Goal: Task Accomplishment & Management: Manage account settings

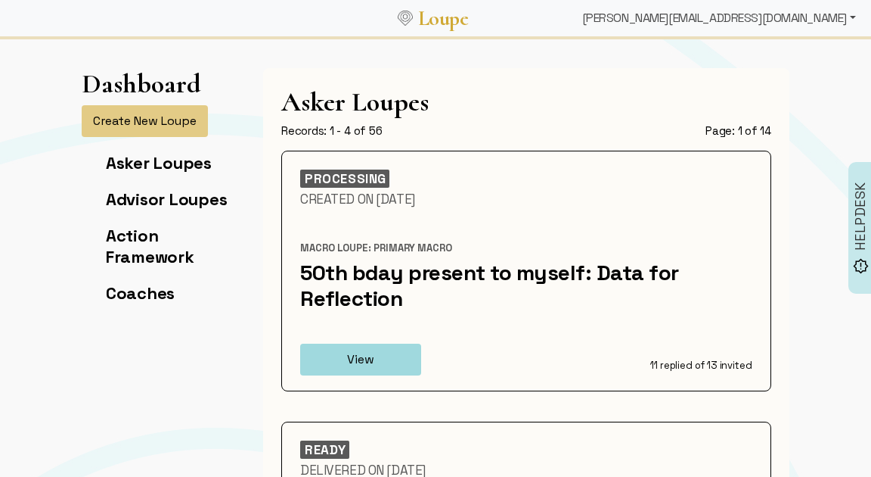
click at [764, 17] on div "[PERSON_NAME][EMAIL_ADDRESS][DOMAIN_NAME]" at bounding box center [719, 18] width 286 height 30
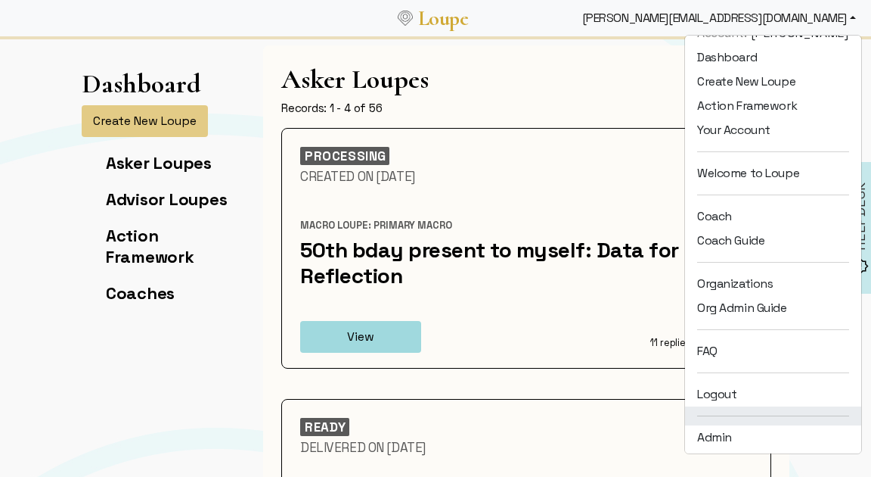
scroll to position [24, 0]
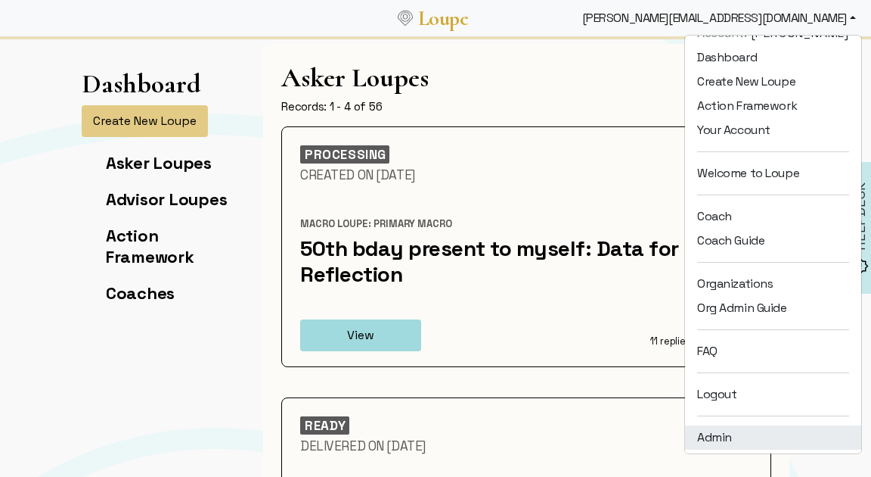
click at [722, 430] on link "Admin" at bounding box center [773, 437] width 176 height 24
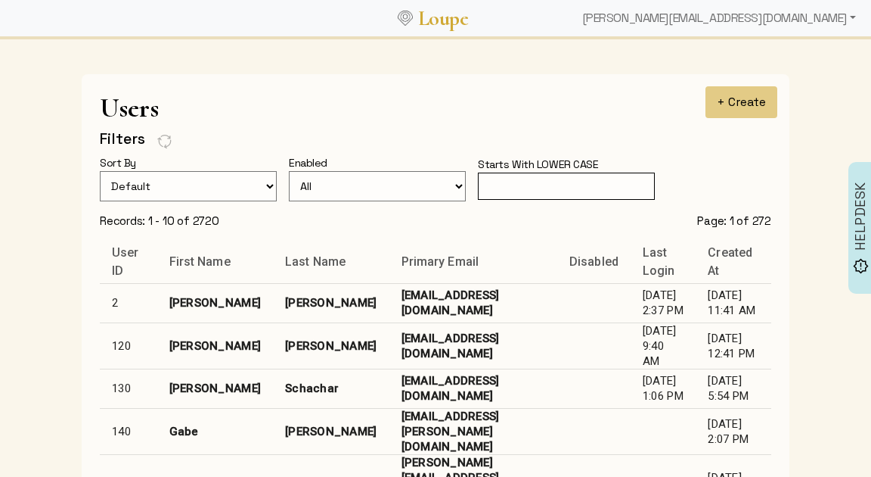
click at [583, 187] on input "text" at bounding box center [566, 186] width 177 height 28
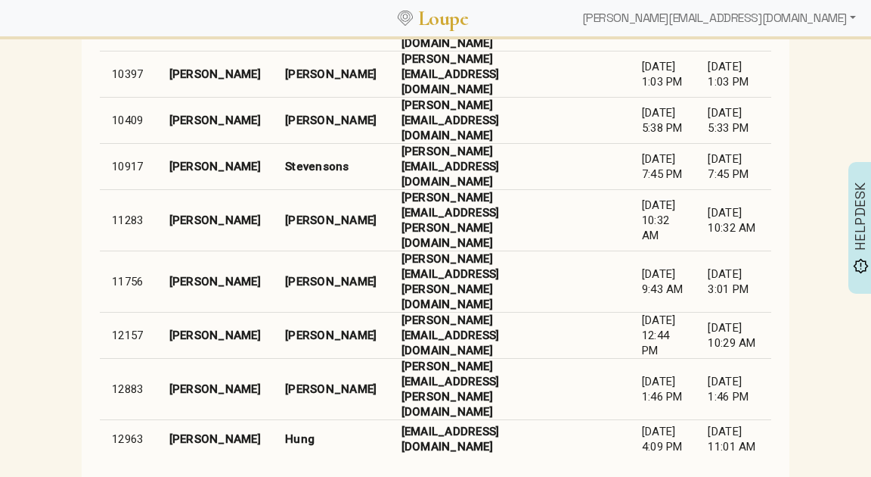
scroll to position [303, 0]
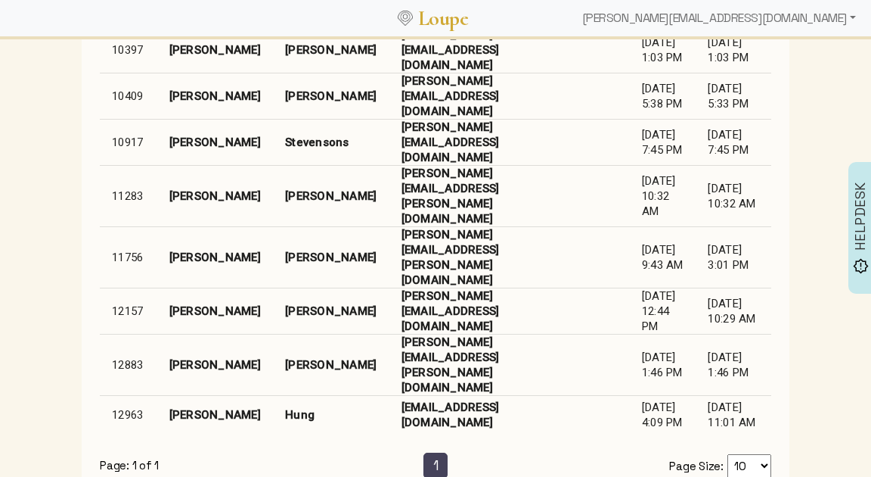
type input "[PERSON_NAME]"
click at [390, 395] on td "[EMAIL_ADDRESS][DOMAIN_NAME]" at bounding box center [473, 414] width 167 height 39
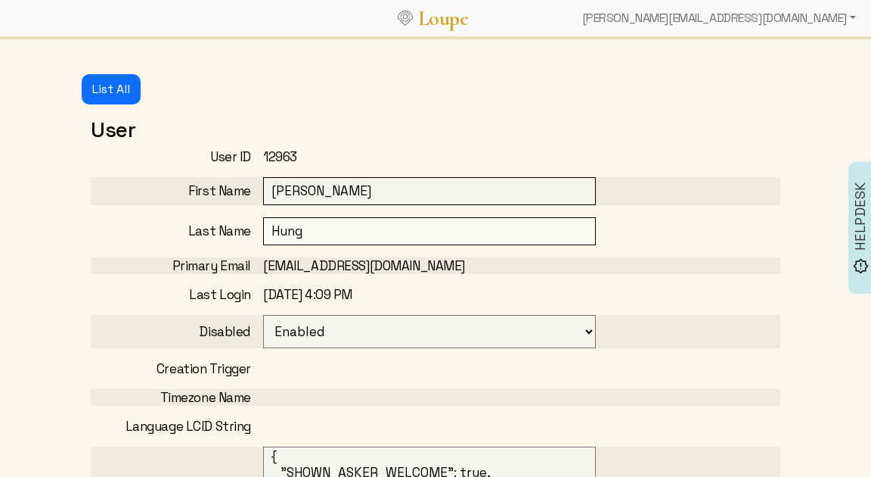
select select
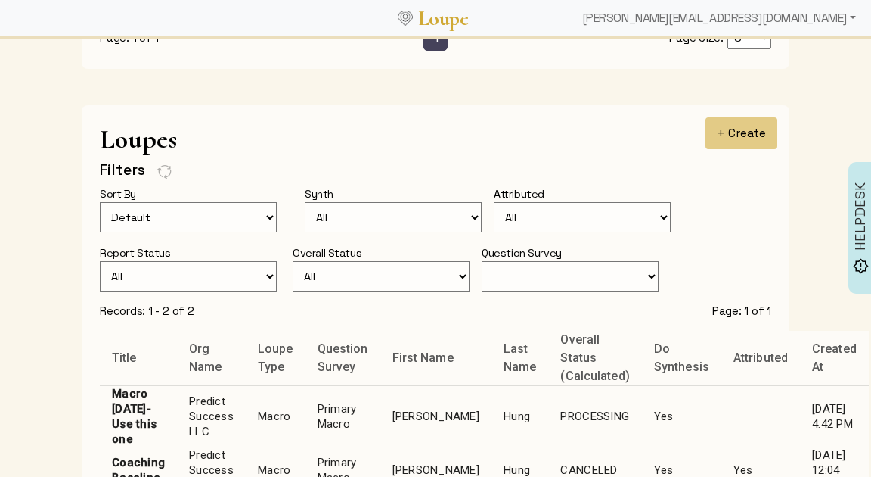
scroll to position [1058, 0]
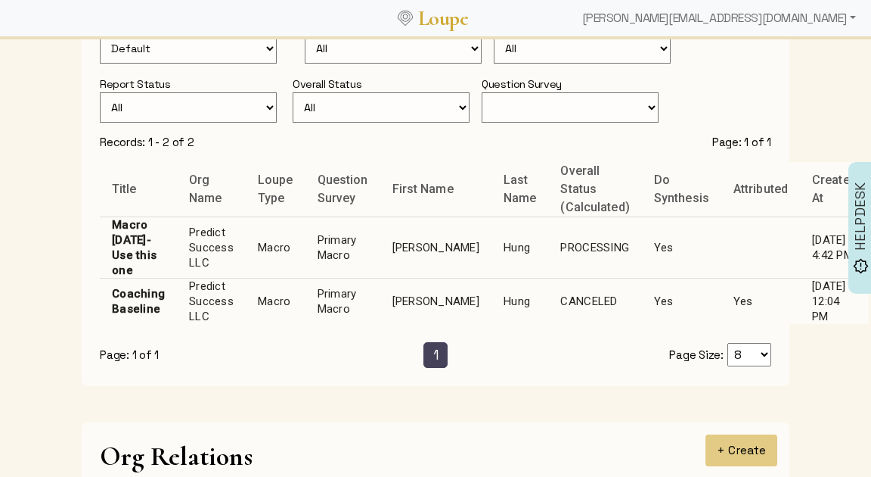
click at [548, 240] on td "PROCESSING" at bounding box center [594, 246] width 93 height 61
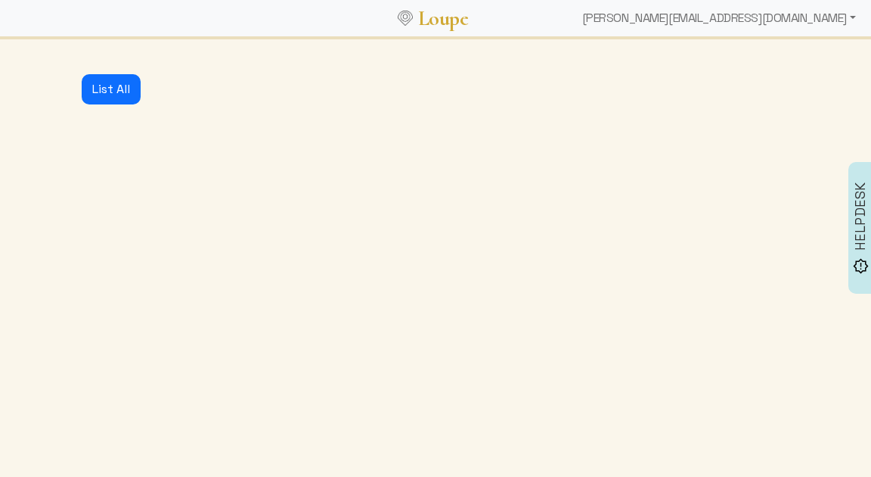
select select "1: CLOSED"
select select "1: PROCESSING"
select select "4: ADVICE_CLOSED"
select select "4: GENERATED"
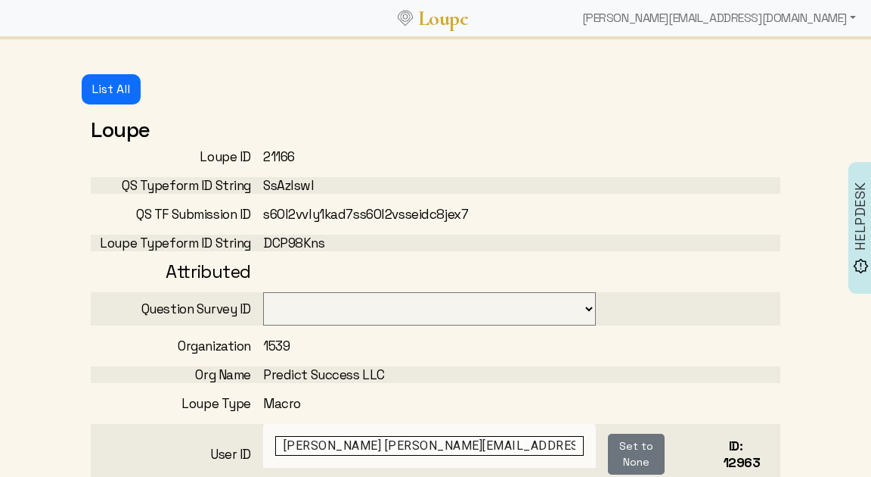
select select "3001"
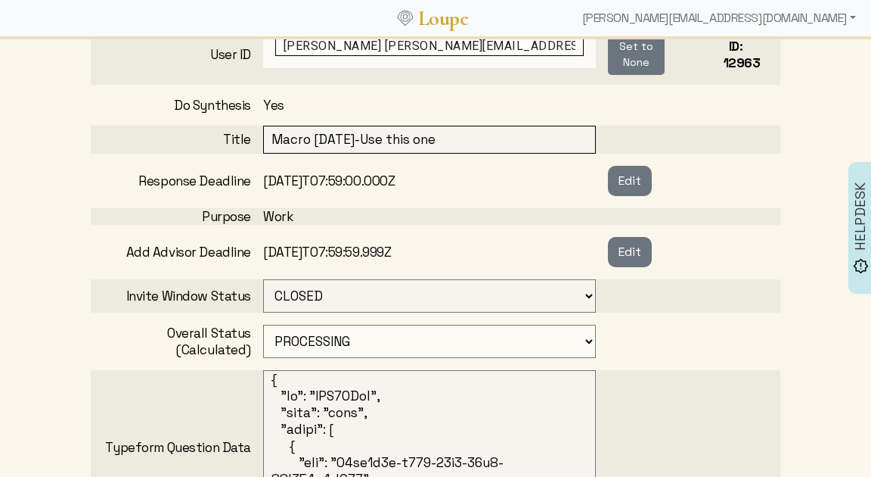
scroll to position [399, 0]
click at [631, 180] on button "Edit" at bounding box center [630, 181] width 44 height 30
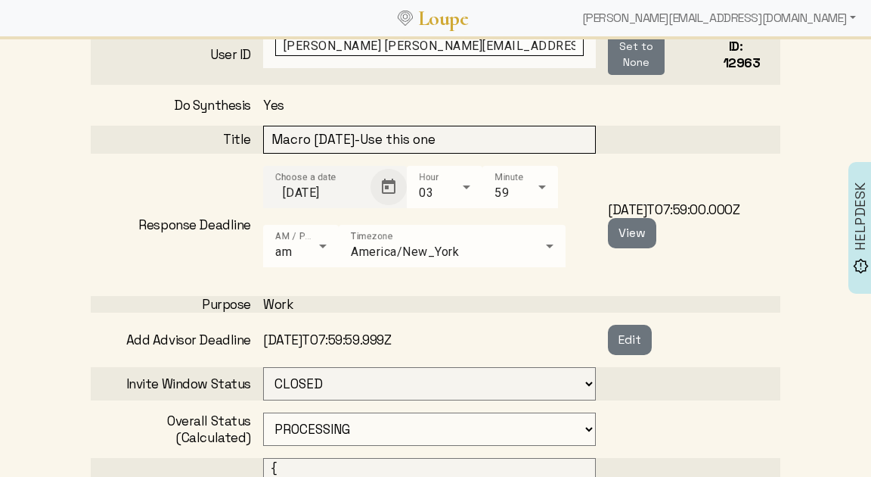
click at [383, 182] on span "Open calendar" at bounding box center [389, 187] width 36 height 36
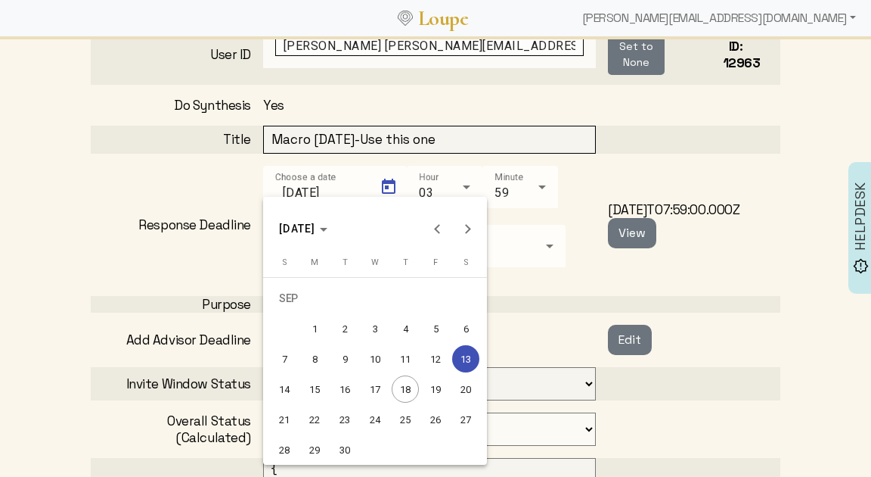
click at [404, 415] on div "25" at bounding box center [405, 418] width 27 height 27
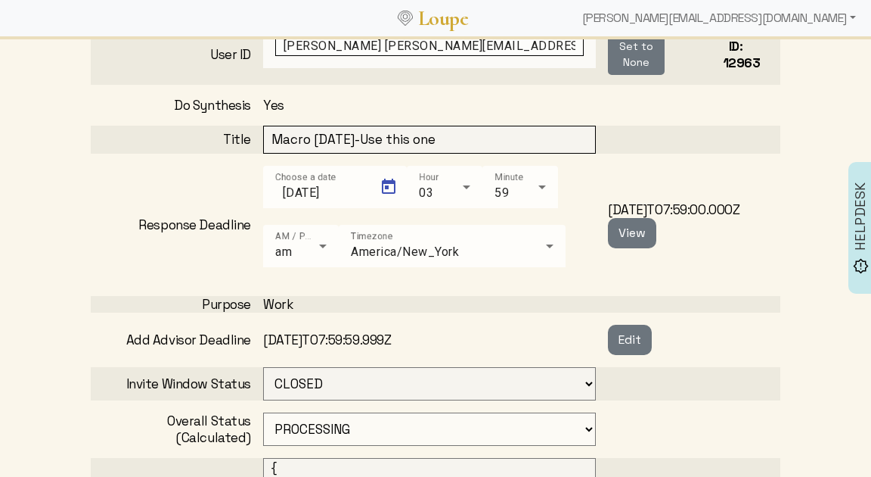
type input "[DATE]"
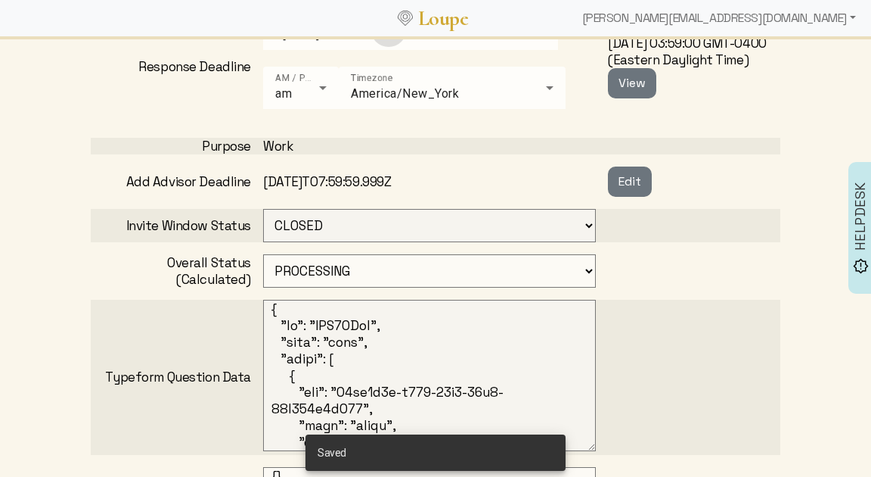
scroll to position [570, 0]
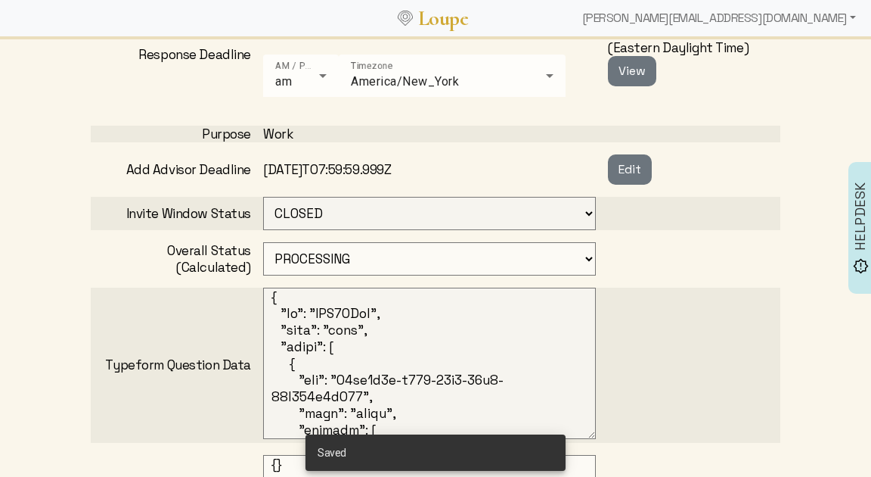
click at [495, 253] on select "OPEN PROCESSING READY ARCHIVED CANCELED CONCEIVED WAITING_FOR_FEEDBACK" at bounding box center [429, 258] width 333 height 33
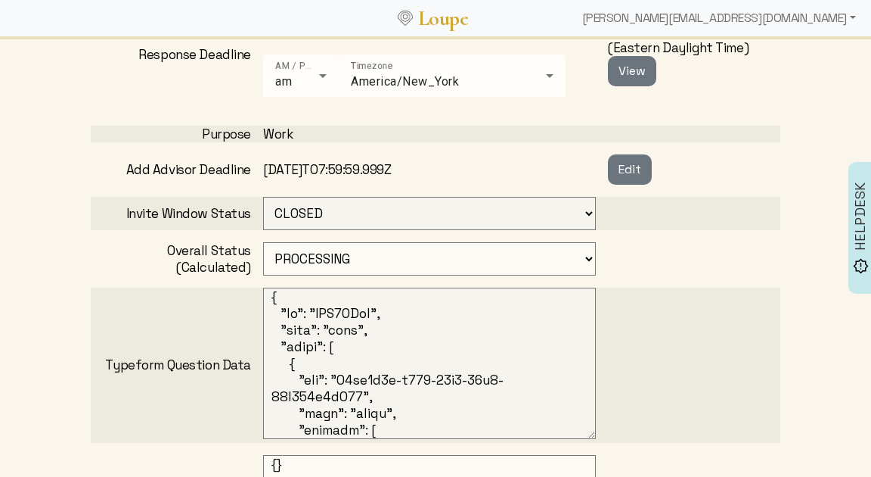
select select "6: WAITING_FOR_FEEDBACK"
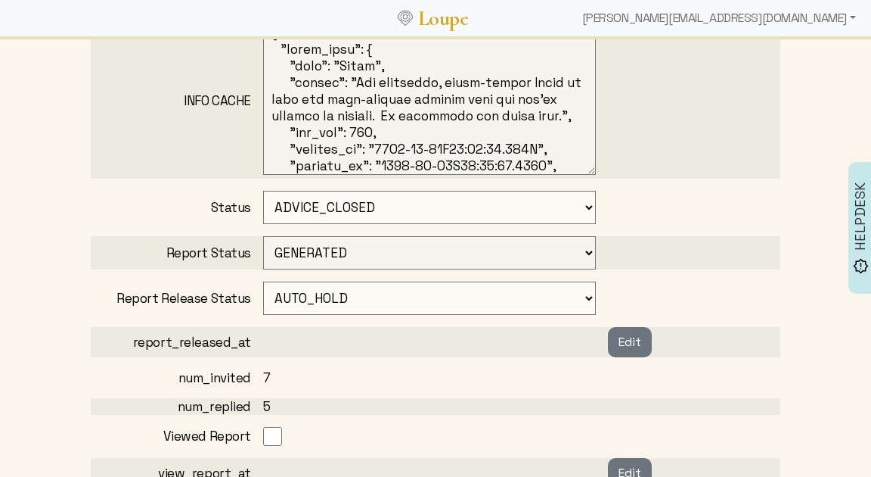
scroll to position [1176, 0]
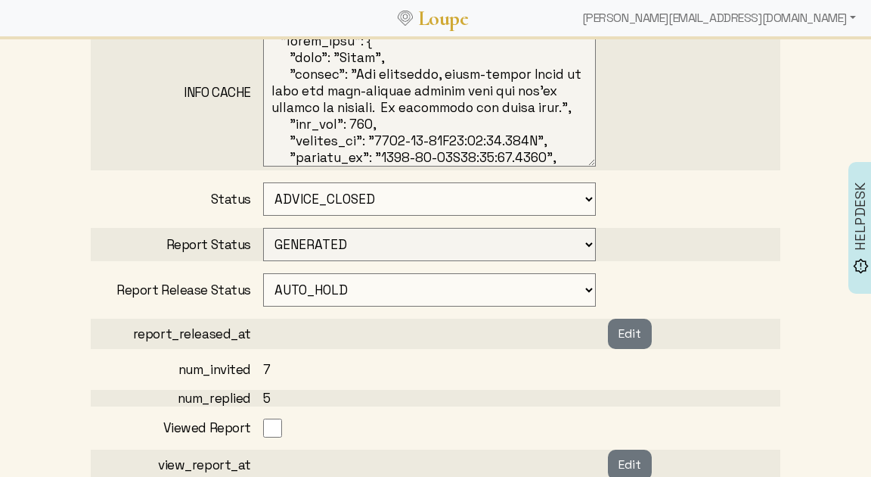
click at [464, 205] on select "CONCEIVED SURVEY_CREATED SOME_ADVISORS_INVITED MIN_ADVISORS_INVITED ADVICE_CLOS…" at bounding box center [429, 198] width 333 height 33
select select "3: MIN_ADVISORS_INVITED"
click at [444, 240] on select "NOT_STARTED FLAGGED_TO_START_SYNTH IN_PROGRESS ERROR GENERATED APPROVED" at bounding box center [429, 244] width 333 height 33
select select "0: NOT_STARTED"
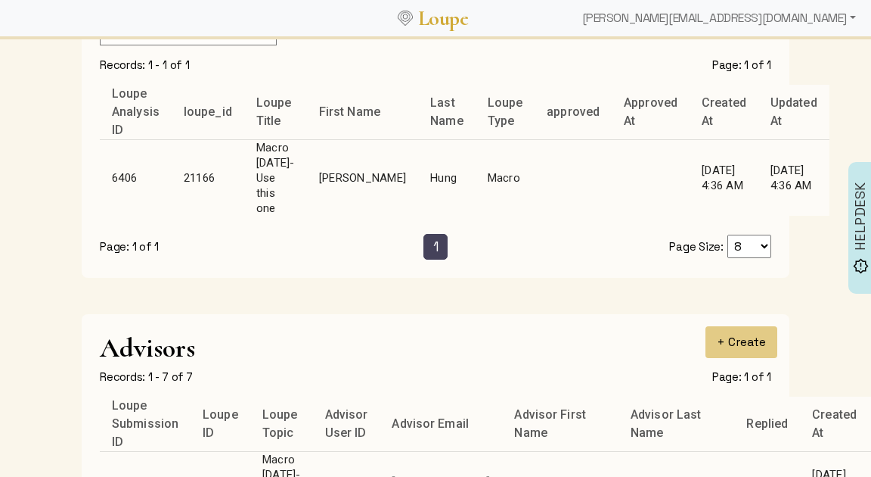
scroll to position [2119, 0]
